Goal: Transaction & Acquisition: Purchase product/service

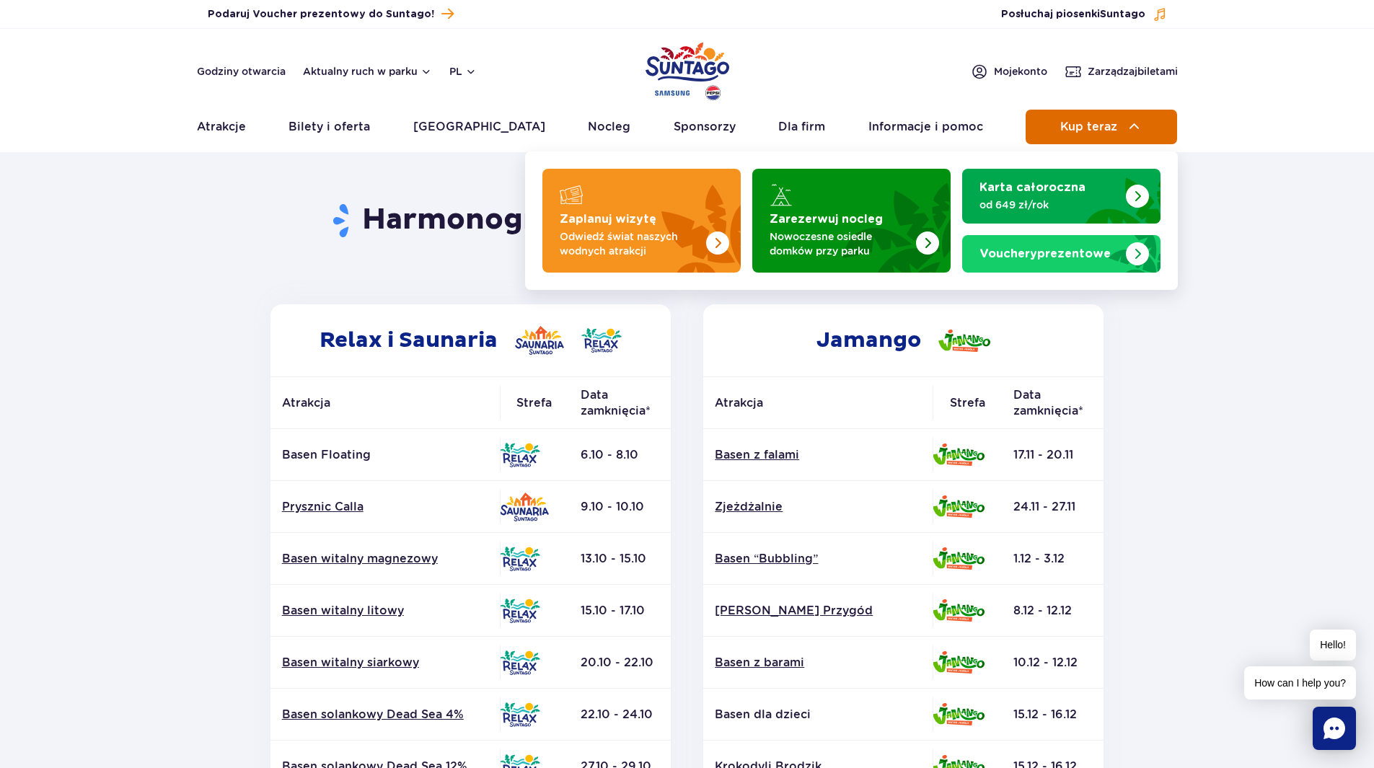
click at [1116, 125] on span "Kup teraz" at bounding box center [1088, 126] width 57 height 13
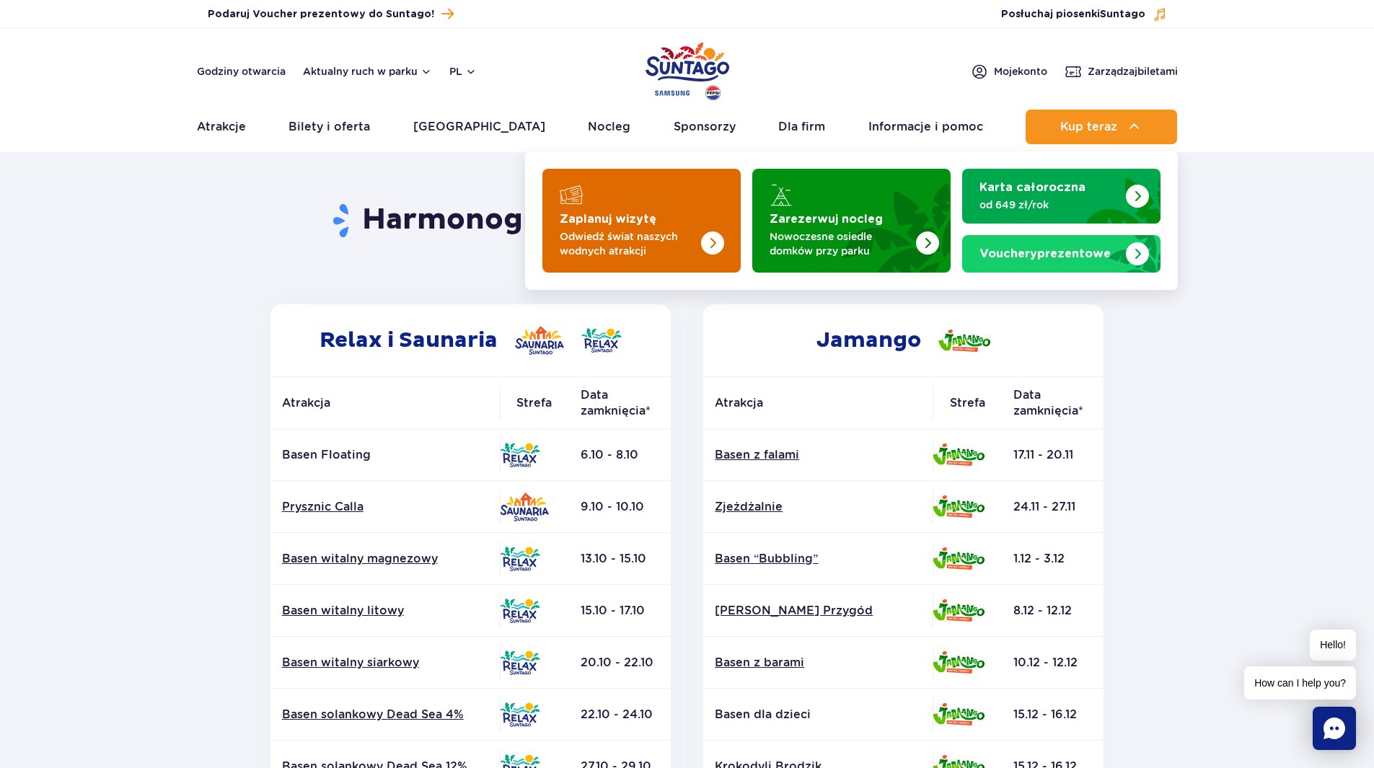
click at [697, 223] on img "Zaplanuj wizytę" at bounding box center [683, 216] width 115 height 113
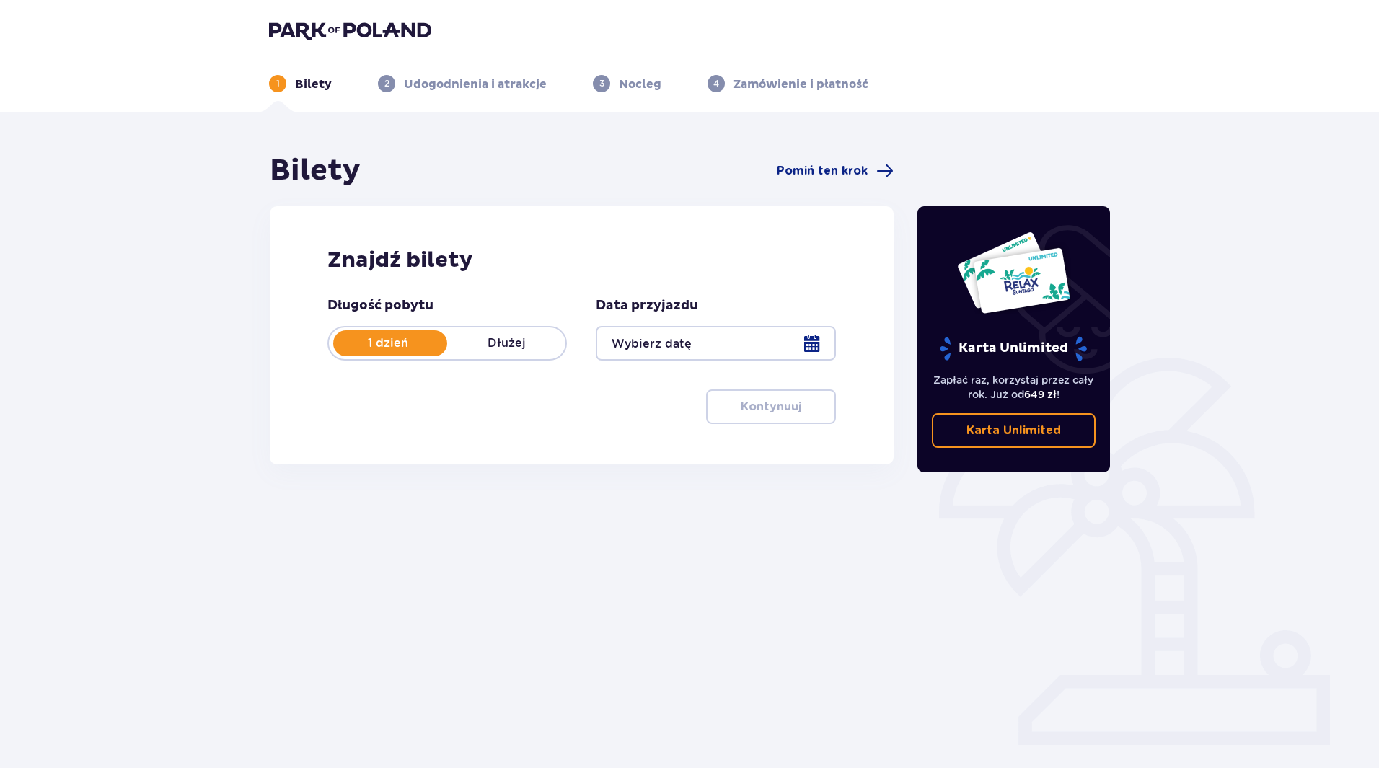
click at [810, 343] on div at bounding box center [715, 343] width 239 height 35
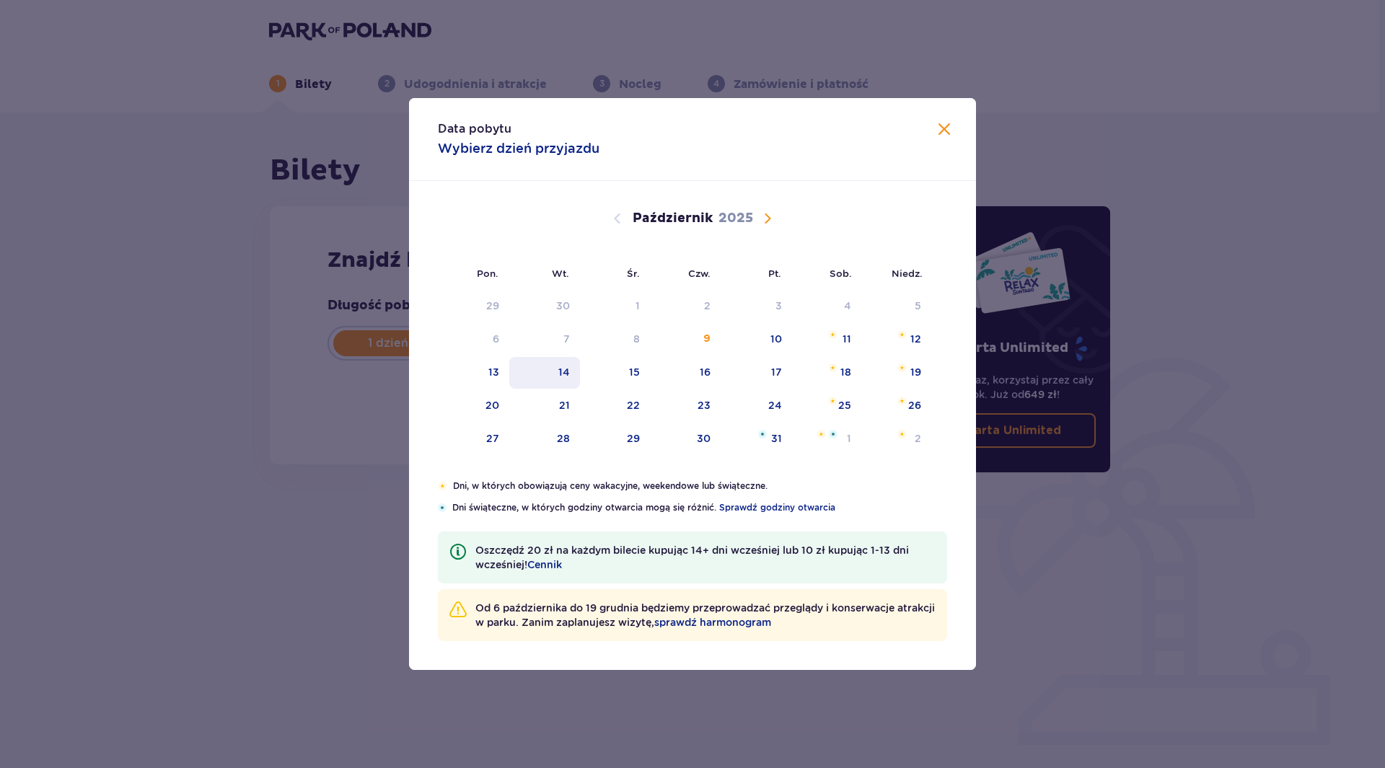
click at [573, 374] on div "14" at bounding box center [544, 373] width 71 height 32
type input "[DATE]"
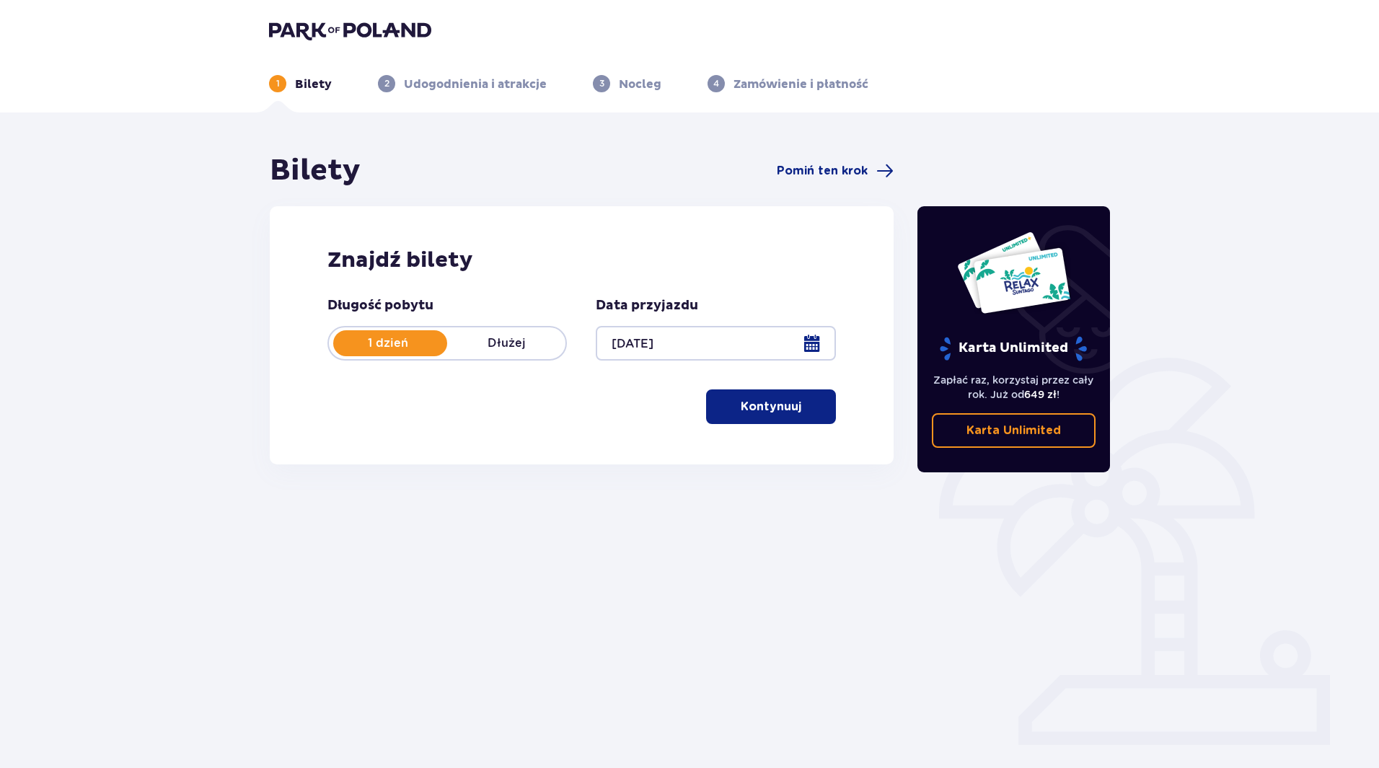
click at [764, 409] on p "Kontynuuj" at bounding box center [771, 407] width 61 height 16
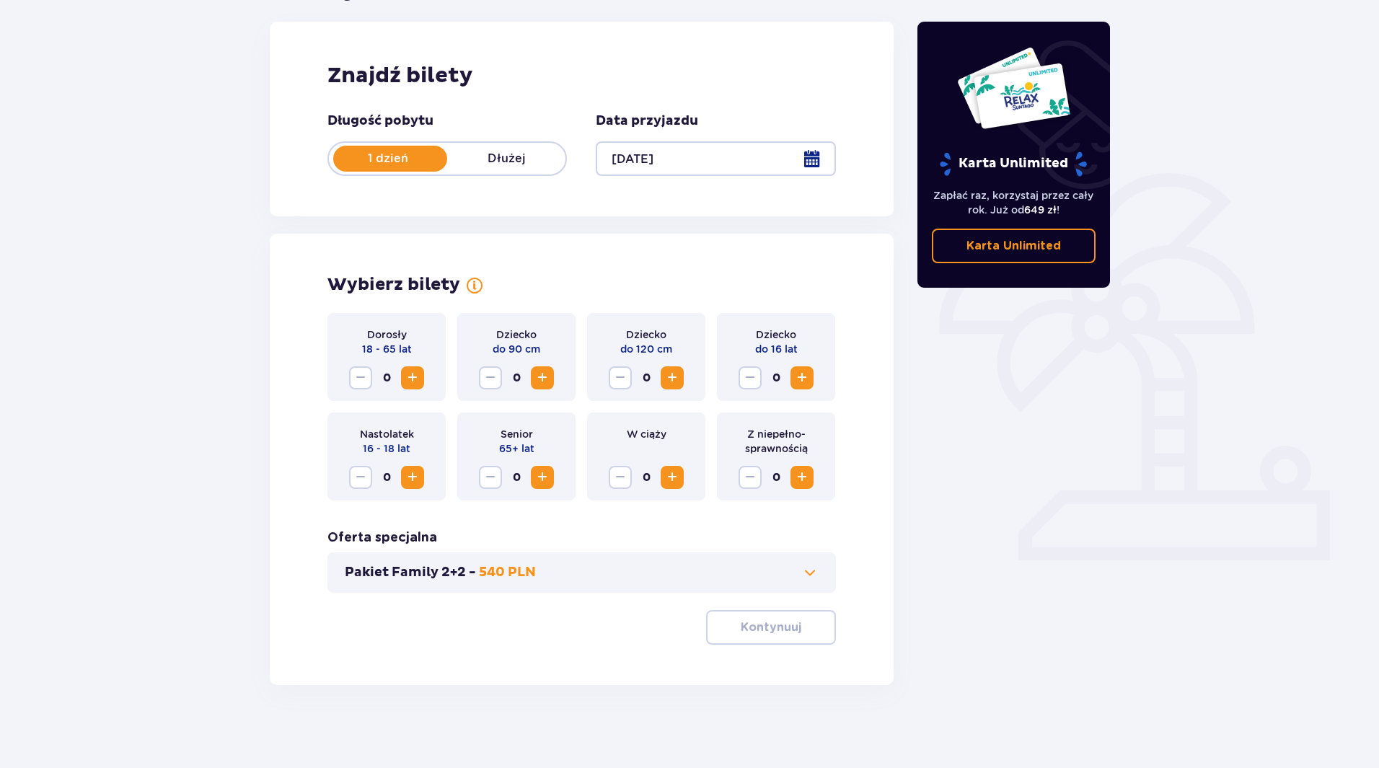
scroll to position [188, 0]
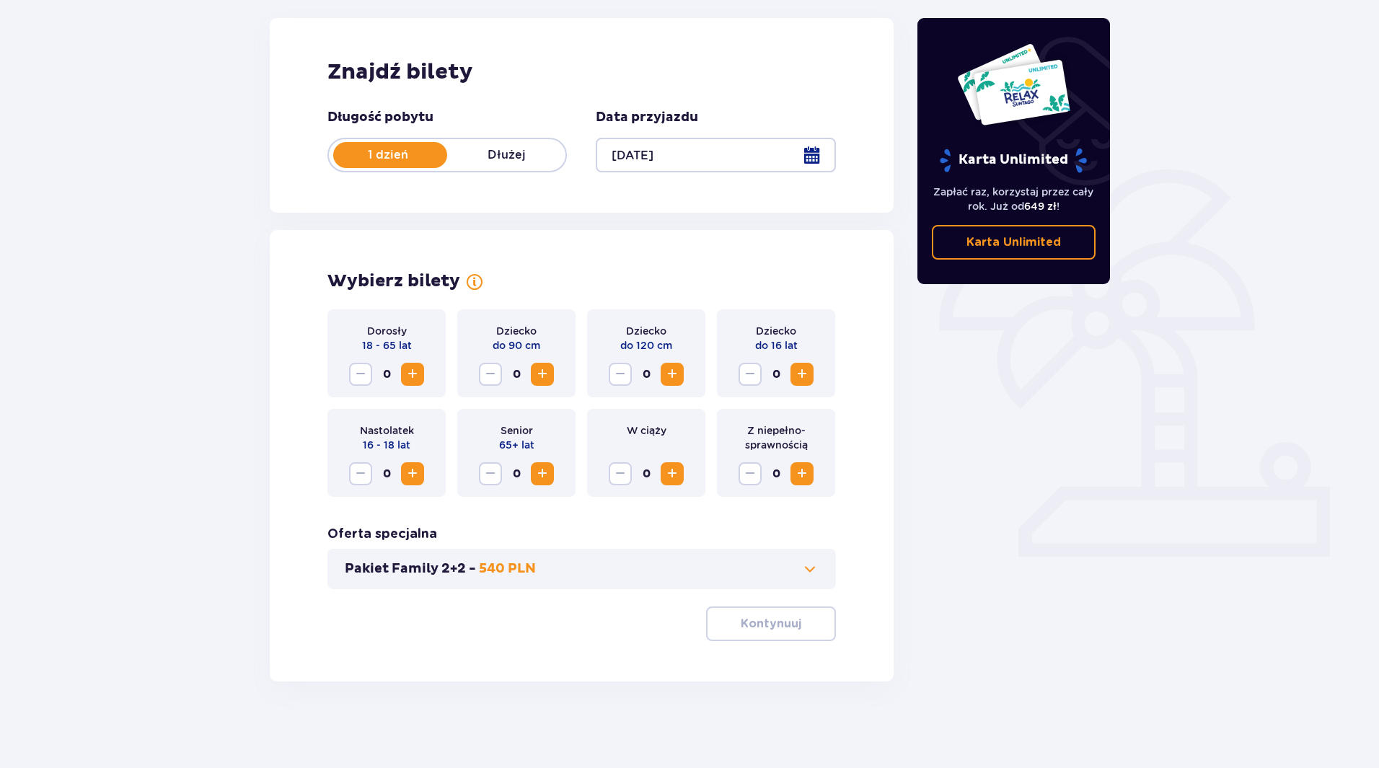
click at [415, 373] on span "Zwiększ" at bounding box center [412, 374] width 17 height 17
click at [772, 638] on button "Kontynuuj" at bounding box center [771, 624] width 130 height 35
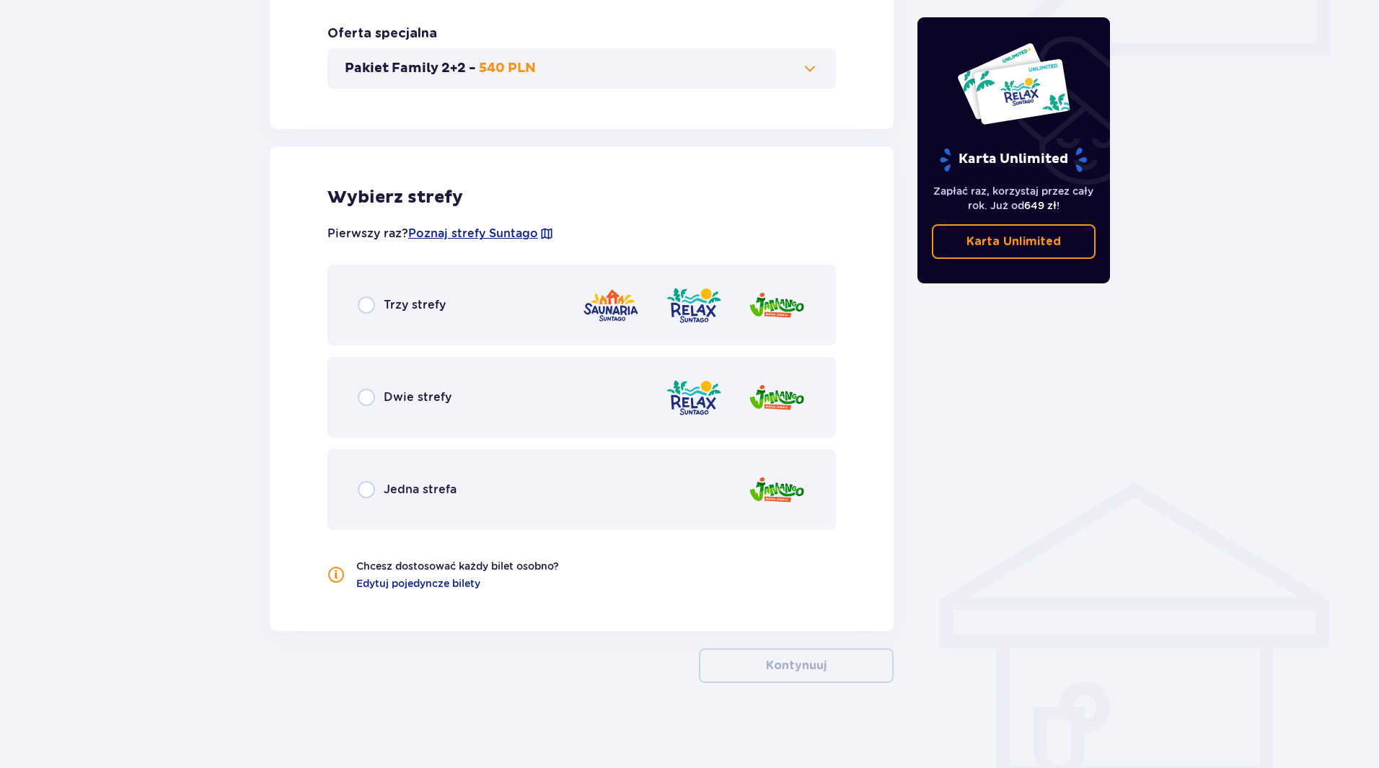
scroll to position [690, 0]
click at [461, 299] on div "Trzy strefy" at bounding box center [581, 303] width 508 height 81
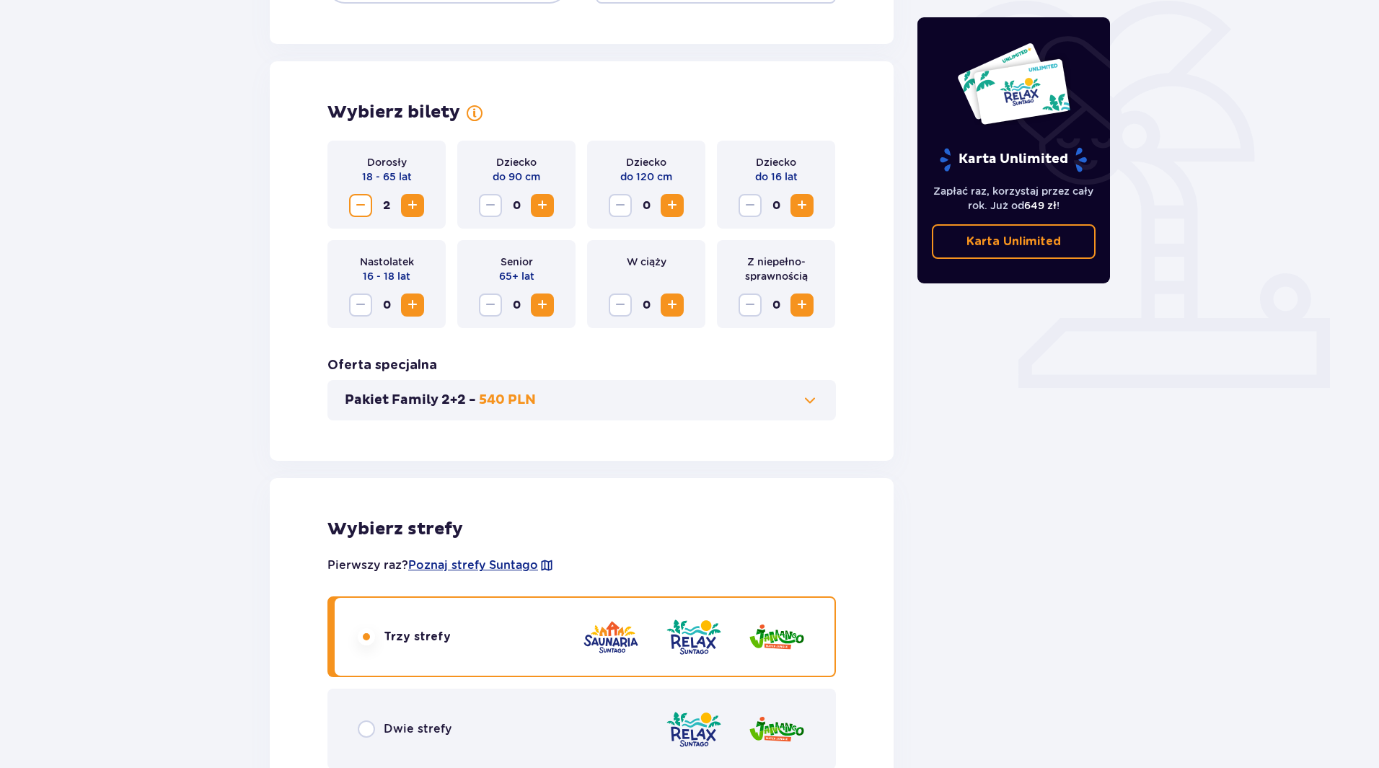
scroll to position [511, 0]
